Goal: Transaction & Acquisition: Register for event/course

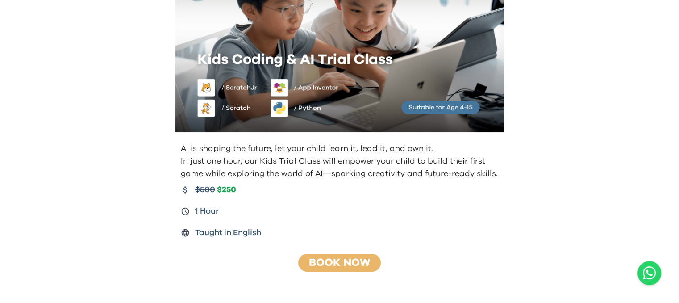
scroll to position [140, 0]
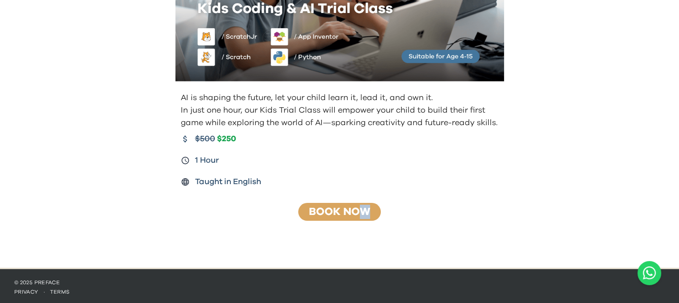
drag, startPoint x: 359, startPoint y: 218, endPoint x: 361, endPoint y: 201, distance: 17.6
click at [364, 217] on div "AI is shaping the future, let your child learn it, lead it, and own it. In just…" at bounding box center [339, 73] width 343 height 353
click at [50, 124] on div "AI is shaping the future, let your child learn it, lead it, and own it. In just…" at bounding box center [339, 64] width 679 height 408
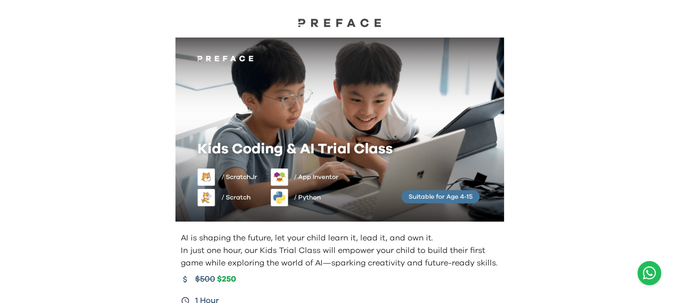
click at [651, 275] on icon "Open WhatsApp chat" at bounding box center [649, 272] width 13 height 13
